Goal: Transaction & Acquisition: Purchase product/service

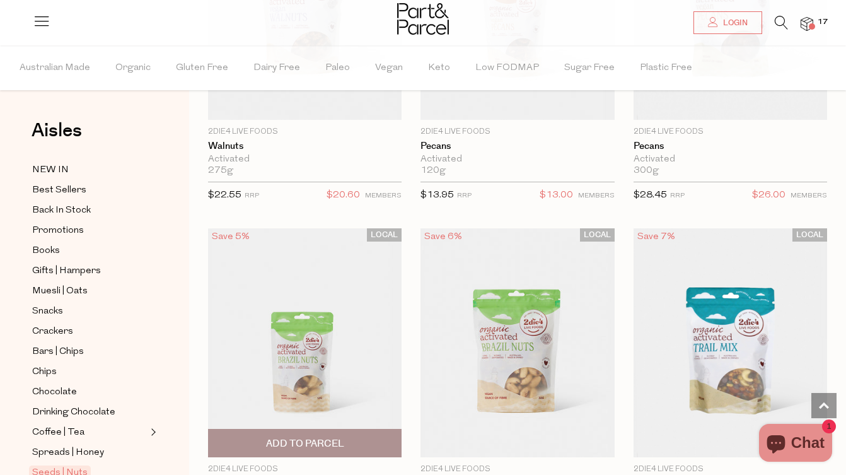
scroll to position [1405, 0]
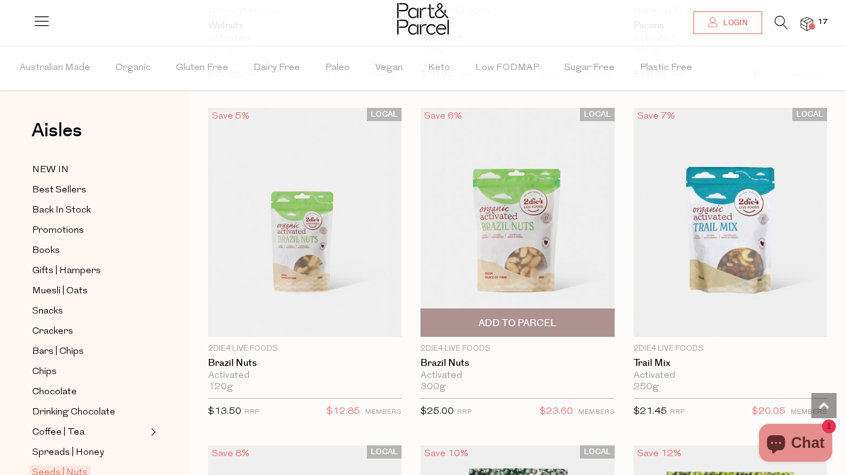
click at [487, 324] on span "Add To Parcel" at bounding box center [518, 323] width 78 height 13
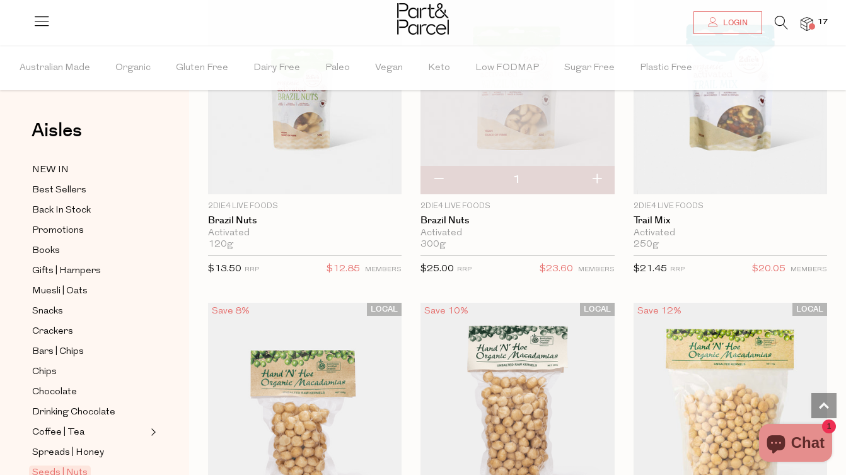
scroll to position [1512, 0]
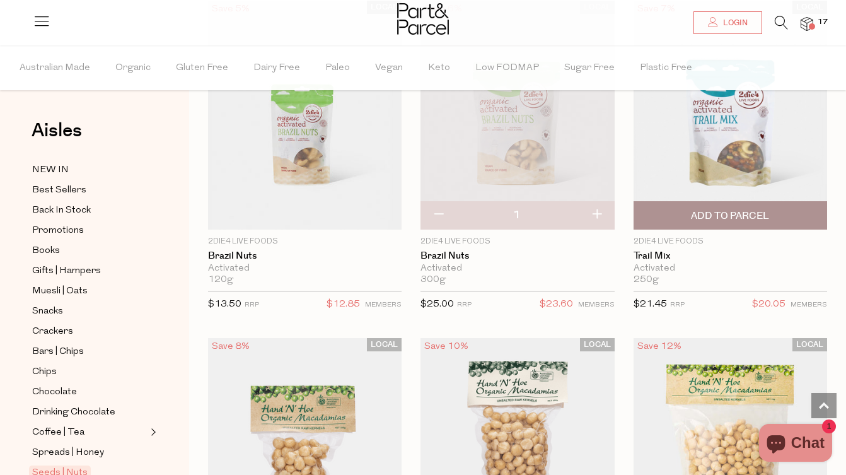
click at [662, 212] on span "Add To Parcel" at bounding box center [731, 215] width 186 height 27
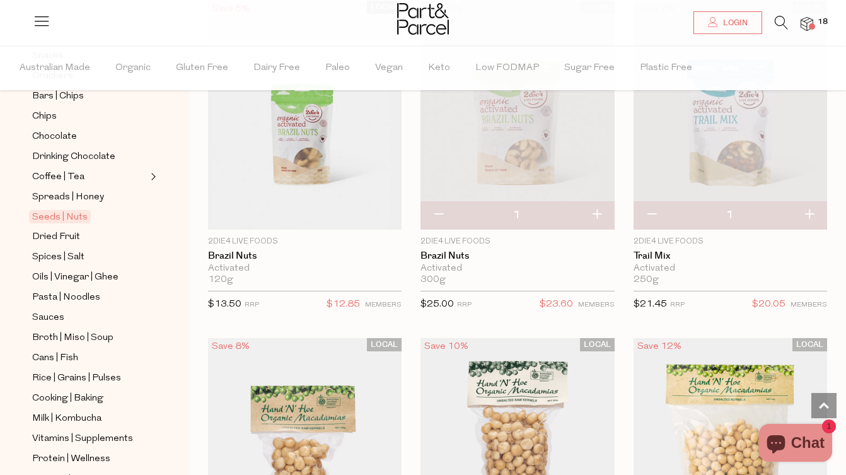
scroll to position [302, 0]
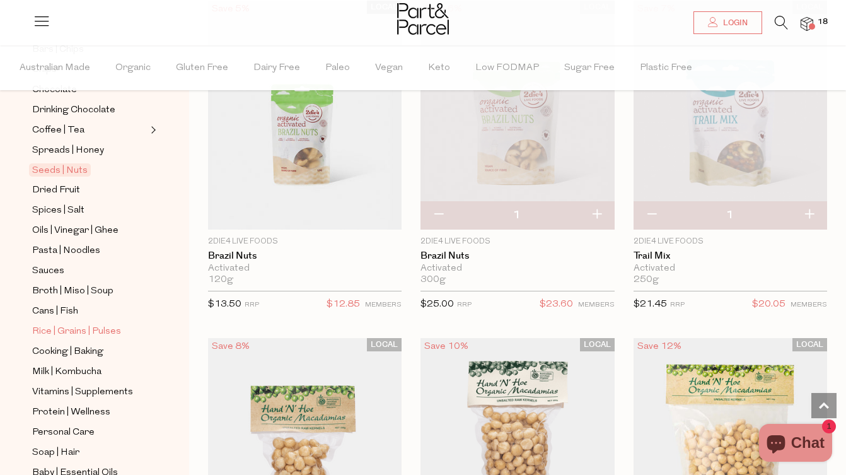
click at [58, 325] on span "Rice | Grains | Pulses" at bounding box center [76, 331] width 89 height 15
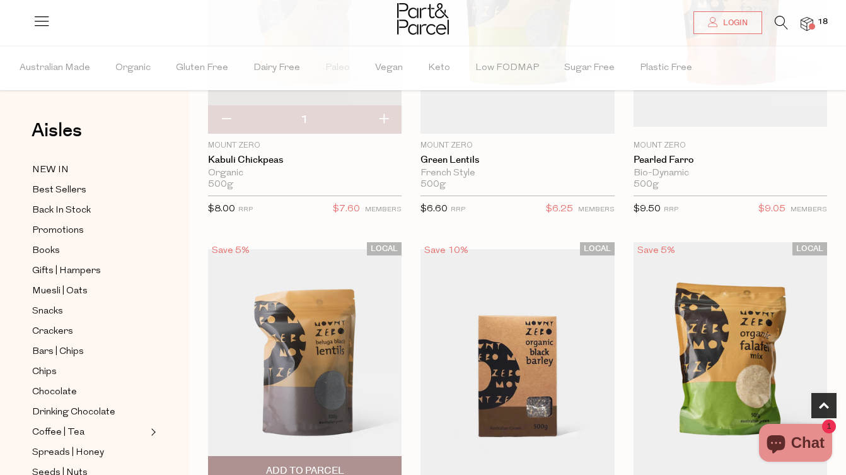
scroll to position [308, 0]
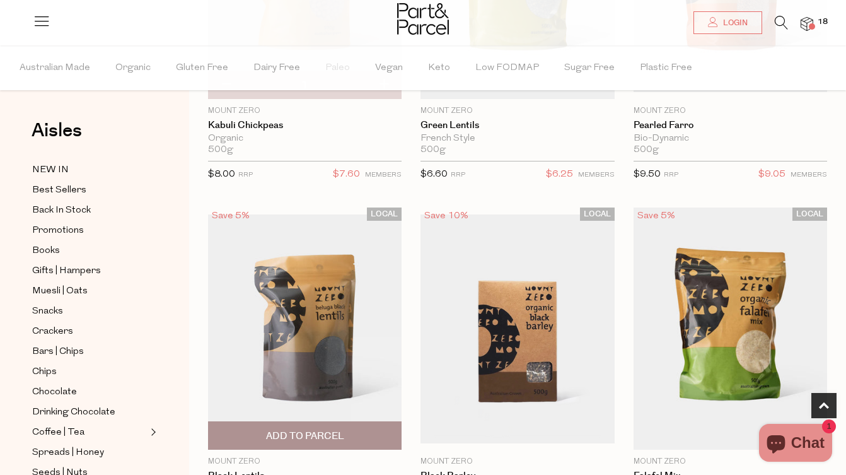
click at [293, 336] on img at bounding box center [305, 328] width 194 height 229
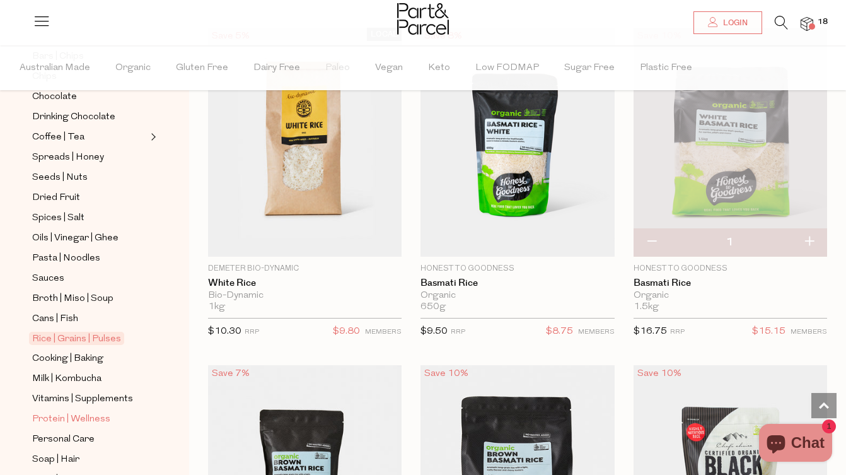
scroll to position [294, 0]
click at [59, 204] on span "Dried Fruit" at bounding box center [56, 198] width 48 height 15
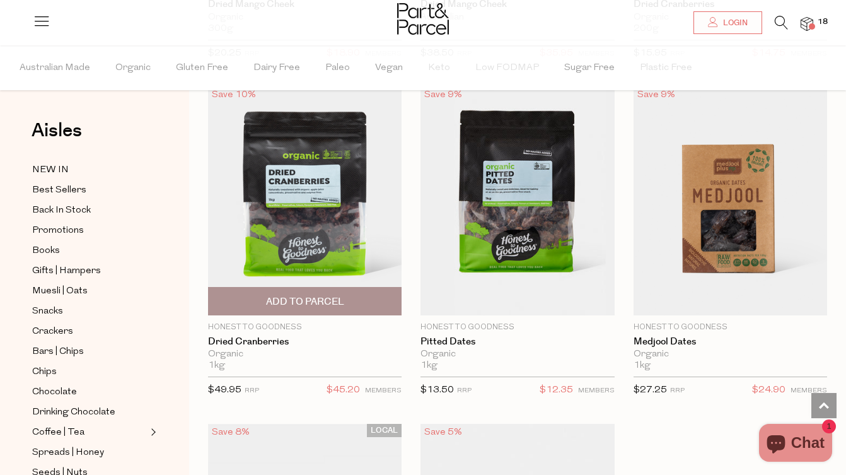
scroll to position [750, 0]
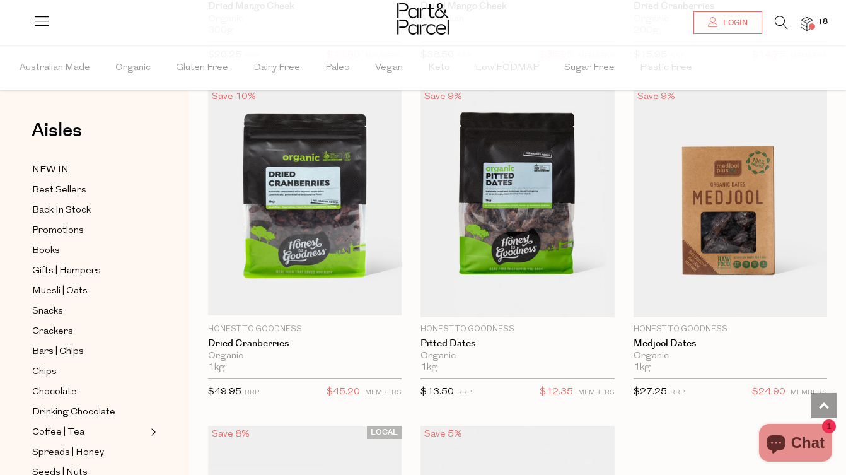
click at [810, 21] on img at bounding box center [807, 24] width 13 height 15
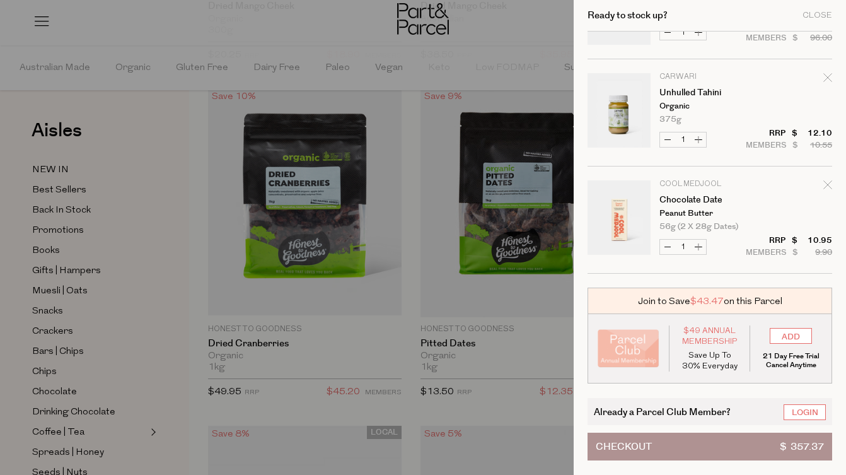
scroll to position [1687, 0]
click at [305, 166] on div at bounding box center [423, 237] width 846 height 475
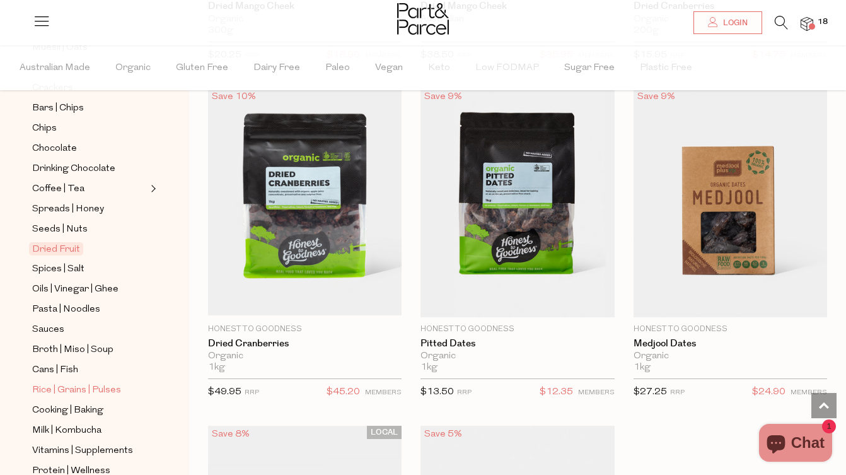
scroll to position [242, 0]
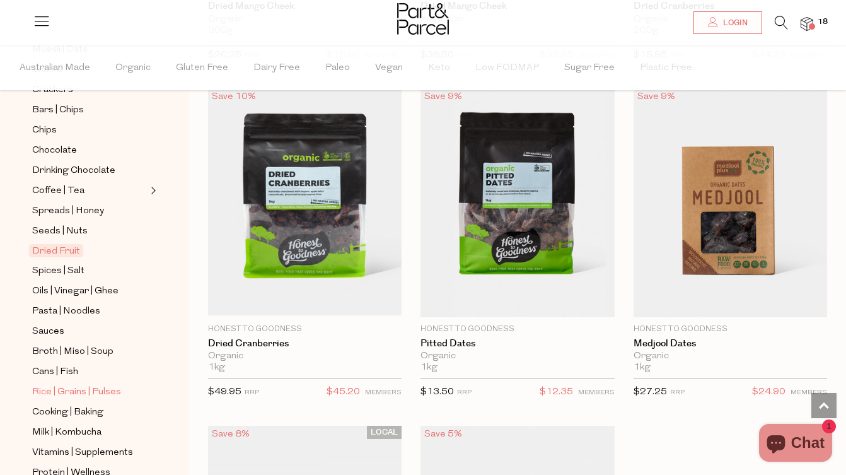
click at [77, 389] on span "Rice | Grains | Pulses" at bounding box center [76, 392] width 89 height 15
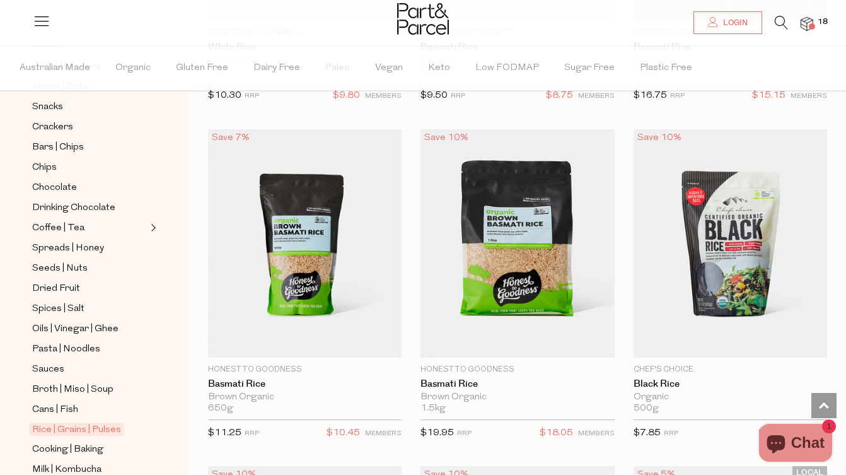
scroll to position [205, 0]
click at [74, 346] on span "Pasta | Noodles" at bounding box center [66, 348] width 68 height 15
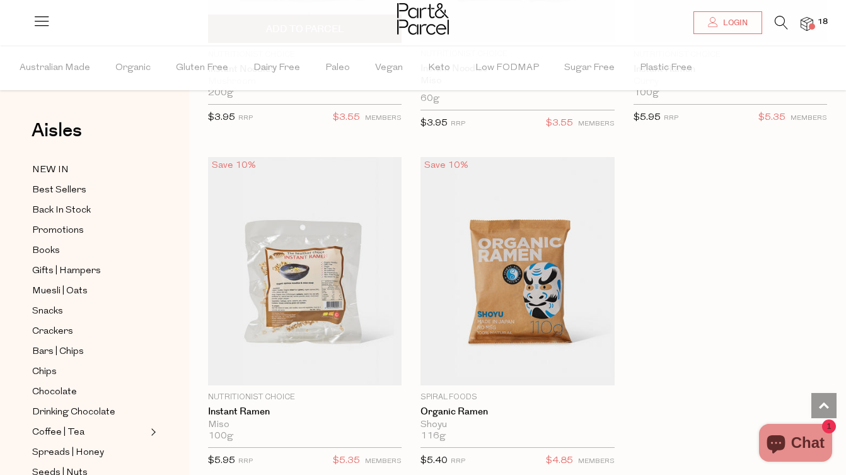
scroll to position [5427, 0]
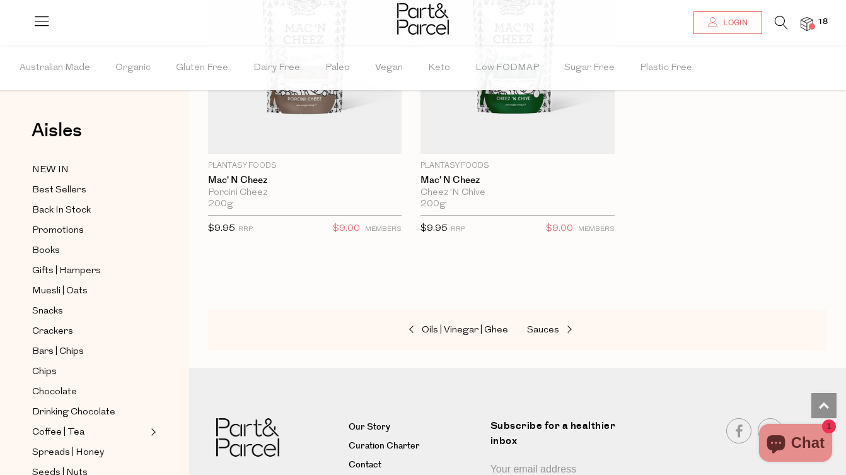
scroll to position [6328, 0]
